Goal: Task Accomplishment & Management: Manage account settings

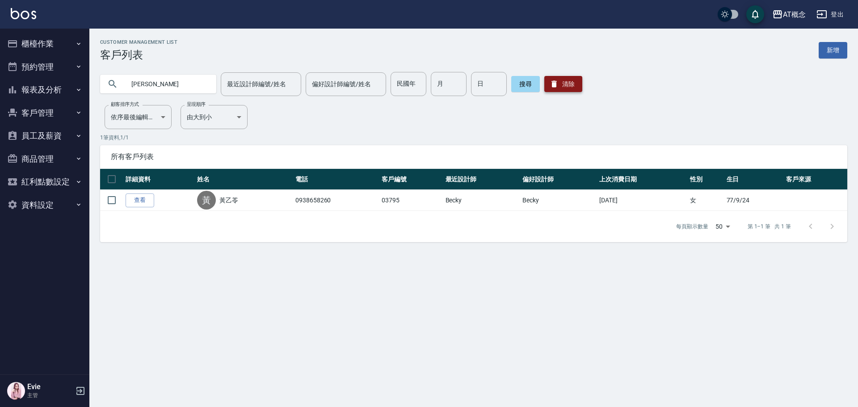
click at [563, 86] on button "清除" at bounding box center [563, 84] width 38 height 16
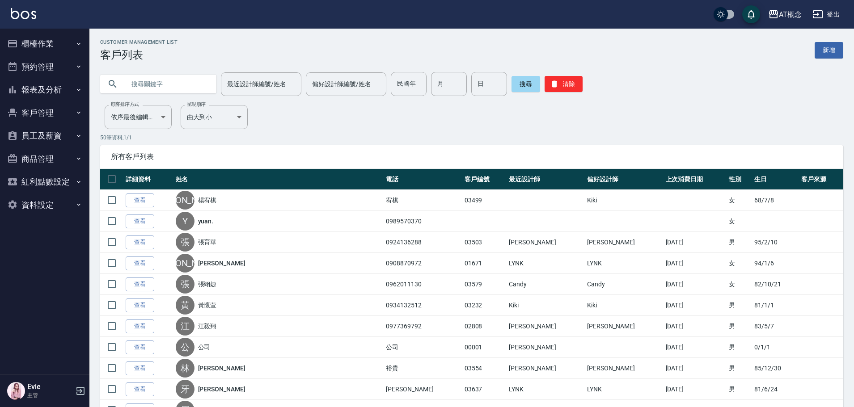
click at [51, 42] on button "櫃檯作業" at bounding box center [45, 43] width 82 height 23
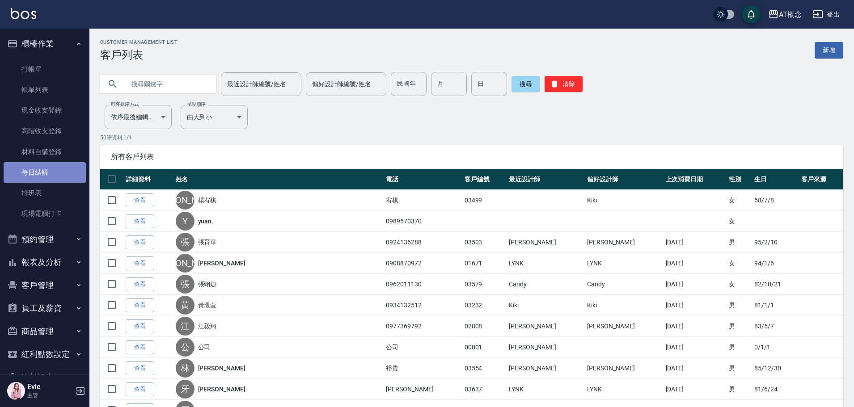
click at [62, 173] on link "每日結帳" at bounding box center [45, 172] width 82 height 21
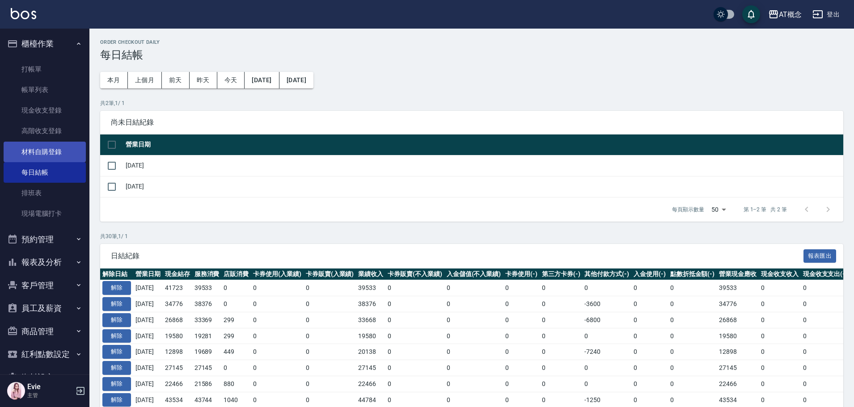
click at [56, 153] on link "材料自購登錄" at bounding box center [45, 152] width 82 height 21
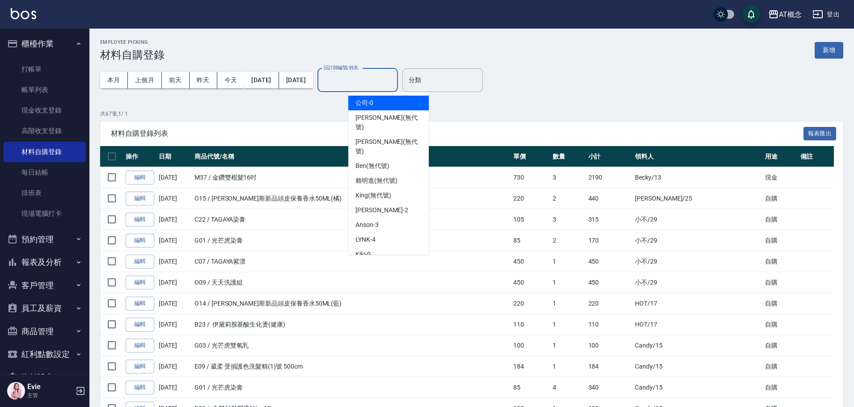
click at [365, 74] on input "設計師編號/姓名" at bounding box center [357, 80] width 72 height 16
click at [361, 250] on span "Kiki -9" at bounding box center [362, 254] width 15 height 9
type input "Kiki-9"
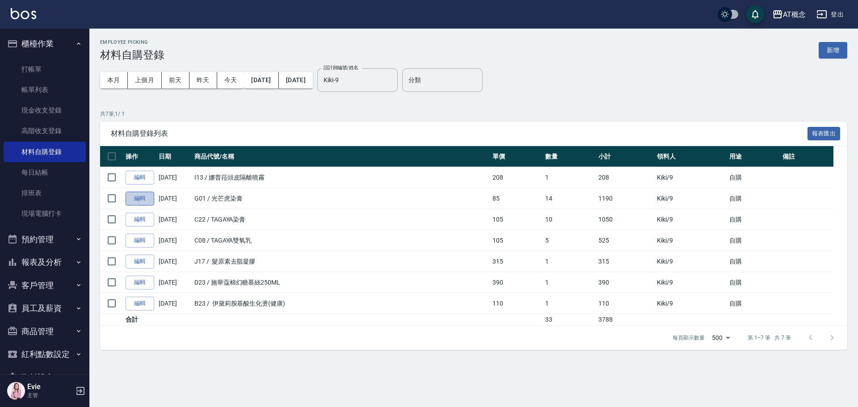
click at [141, 200] on link "編輯" at bounding box center [140, 199] width 29 height 14
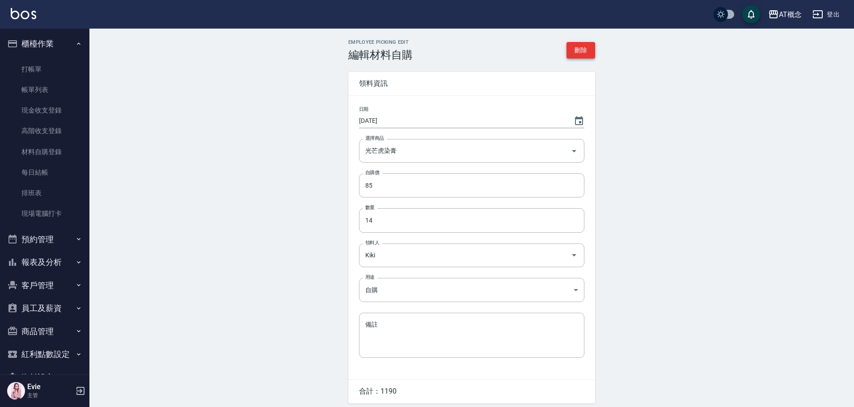
drag, startPoint x: 582, startPoint y: 40, endPoint x: 580, endPoint y: 48, distance: 8.7
click at [581, 42] on div "Employee Picking Edit 編輯材料自購 刪除 領料資訊 日期 [DATE] 選擇商品 光芒虎染膏 選擇商品 自購價 85 自購價 數量 14…" at bounding box center [471, 235] width 764 height 413
click at [580, 48] on button "刪除" at bounding box center [580, 50] width 29 height 17
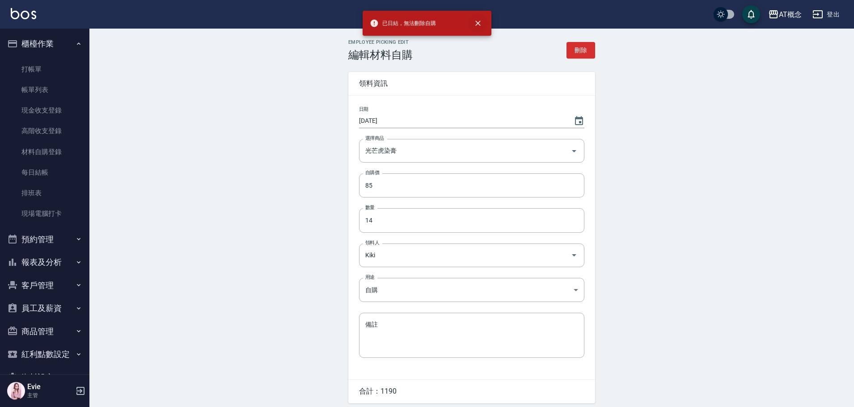
click at [480, 23] on icon "close" at bounding box center [477, 23] width 9 height 9
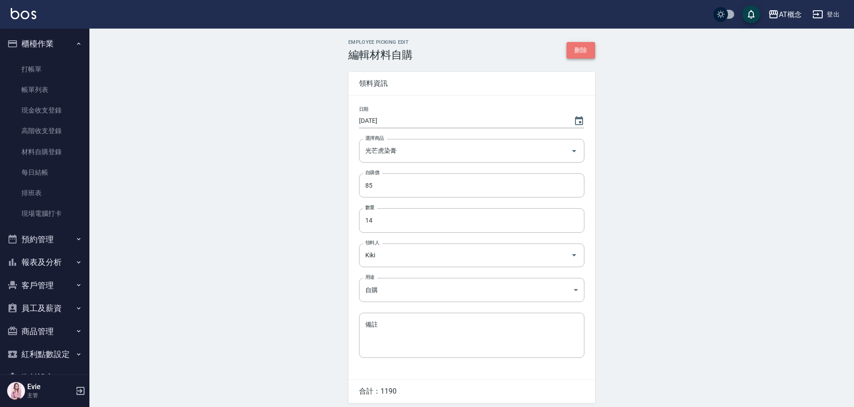
click at [580, 51] on button "刪除" at bounding box center [580, 50] width 29 height 17
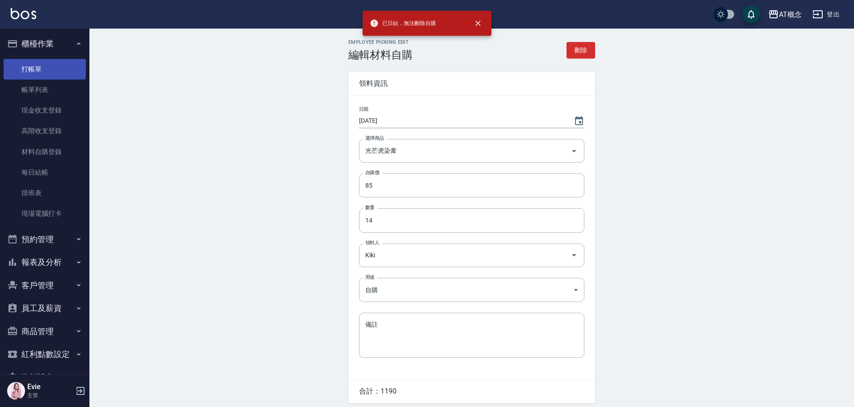
click at [47, 76] on link "打帳單" at bounding box center [45, 69] width 82 height 21
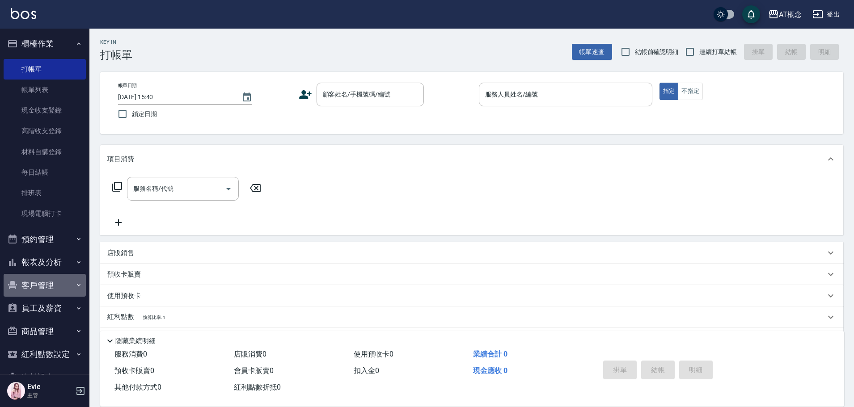
click at [50, 286] on button "客戶管理" at bounding box center [45, 285] width 82 height 23
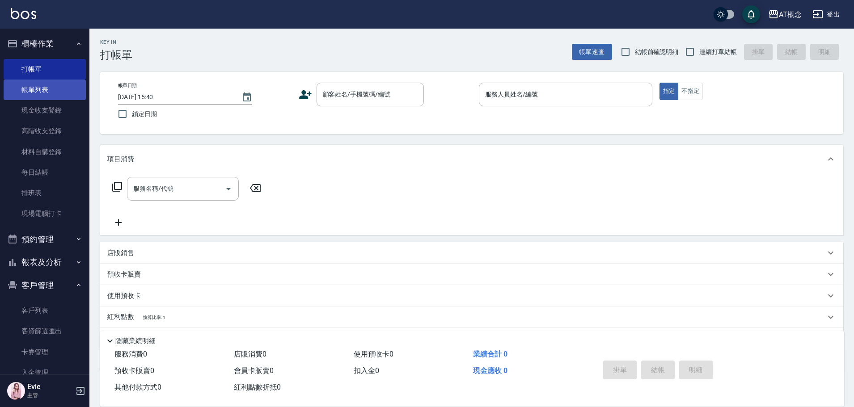
click at [64, 89] on link "帳單列表" at bounding box center [45, 90] width 82 height 21
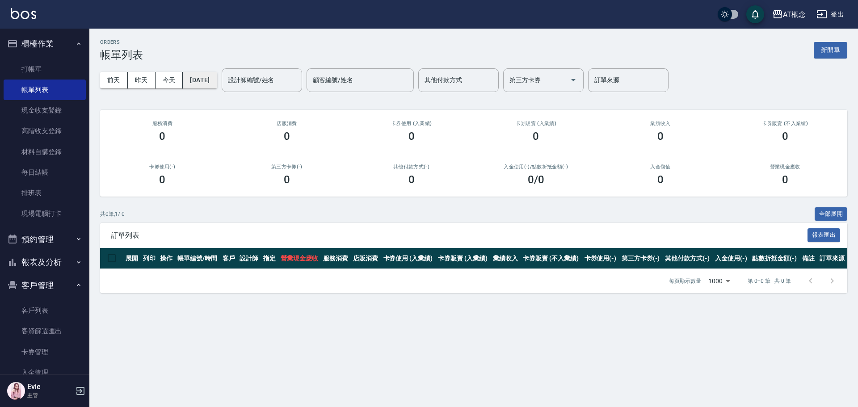
click at [217, 78] on button "[DATE]" at bounding box center [200, 80] width 34 height 17
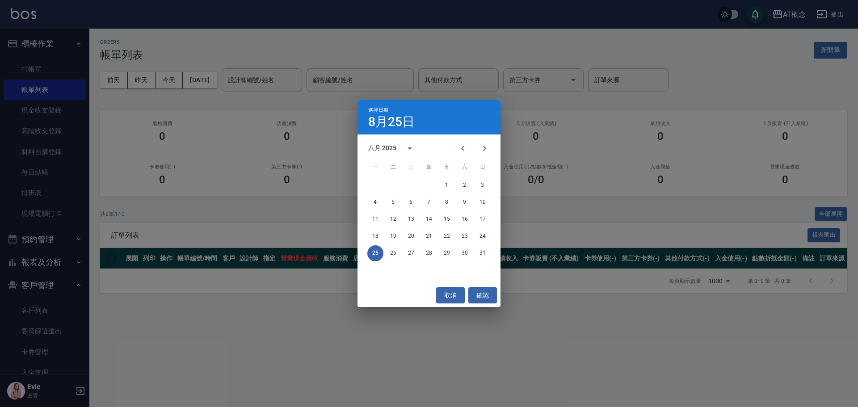
click at [55, 46] on div "選擇日期 8月25日 八月 2025 一 二 三 四 五 六 日 1 2 3 4 5 6 7 8 9 10 11 12 13 14 15 16 17 18 1…" at bounding box center [429, 203] width 858 height 407
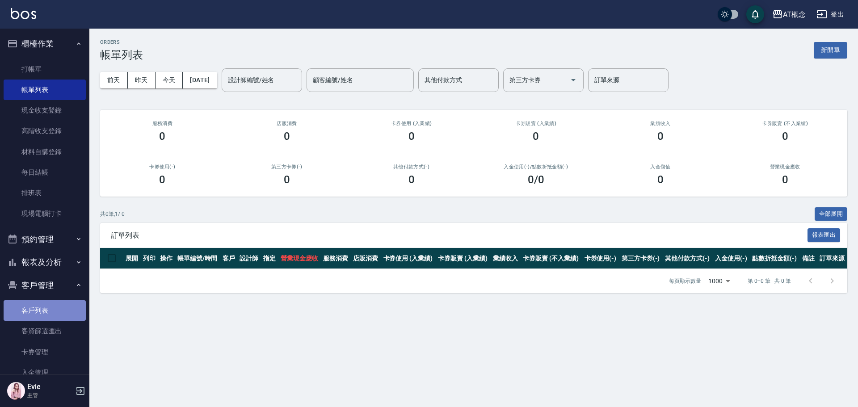
click at [62, 310] on link "客戶列表" at bounding box center [45, 310] width 82 height 21
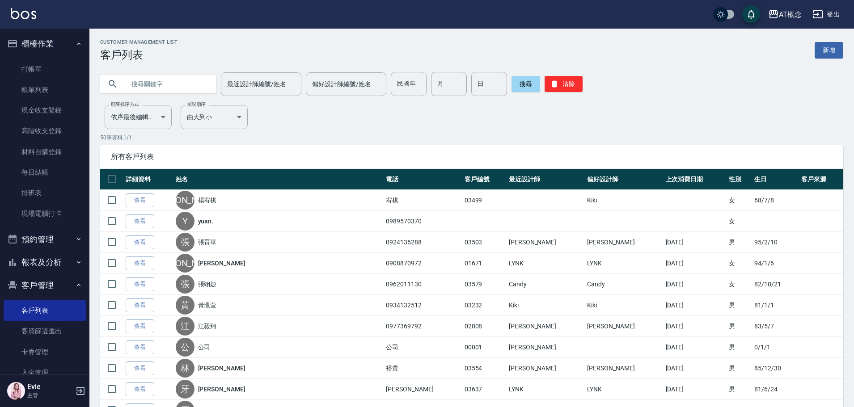
click at [185, 84] on input "text" at bounding box center [167, 84] width 84 height 24
type input "0930325779"
